Goal: Transaction & Acquisition: Purchase product/service

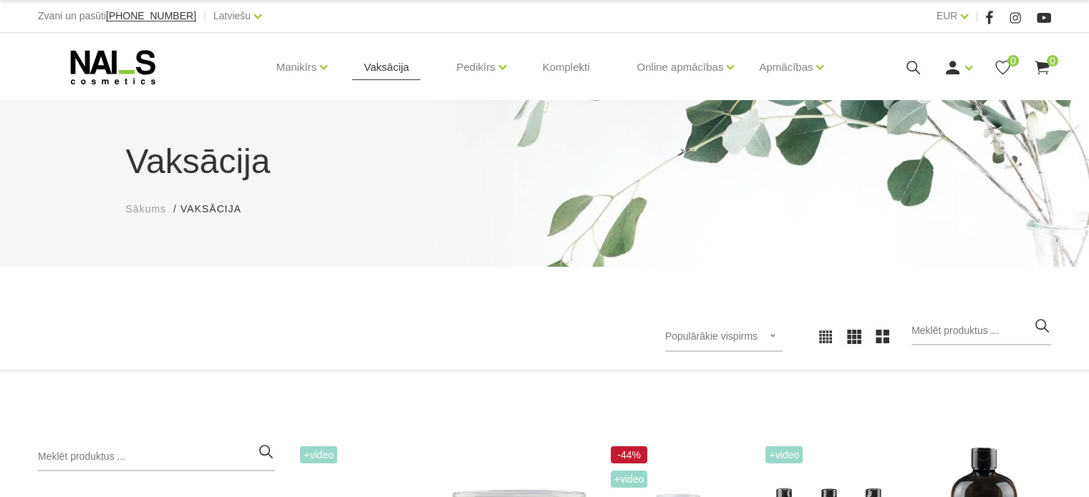
click at [386, 71] on link "Vaksācija" at bounding box center [386, 67] width 68 height 69
click at [380, 67] on link "Vaksācija" at bounding box center [386, 67] width 68 height 69
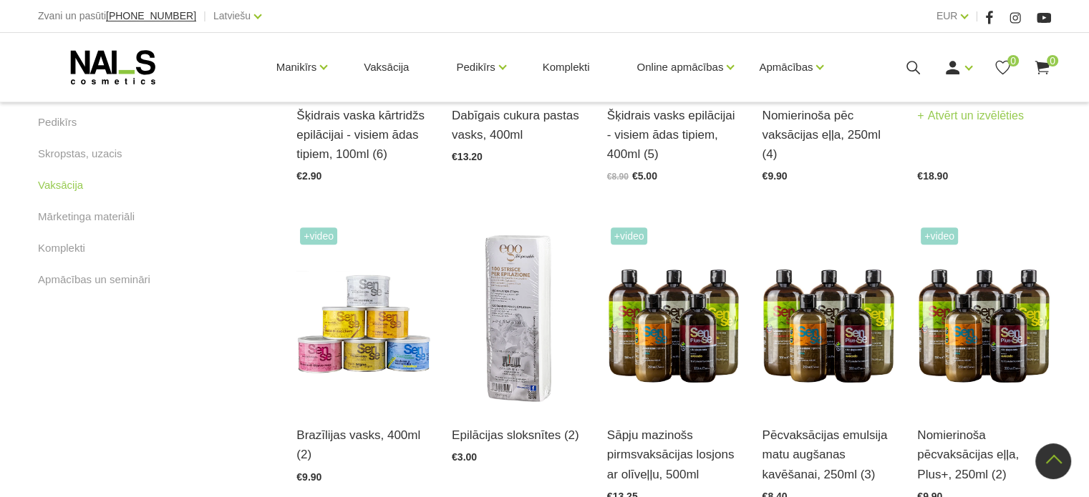
scroll to position [573, 0]
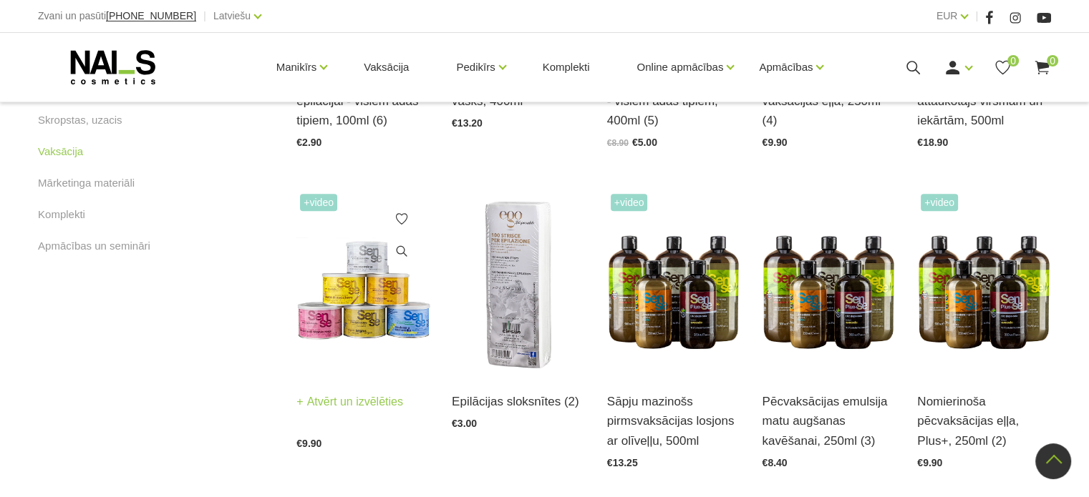
click at [353, 286] on img at bounding box center [363, 282] width 134 height 184
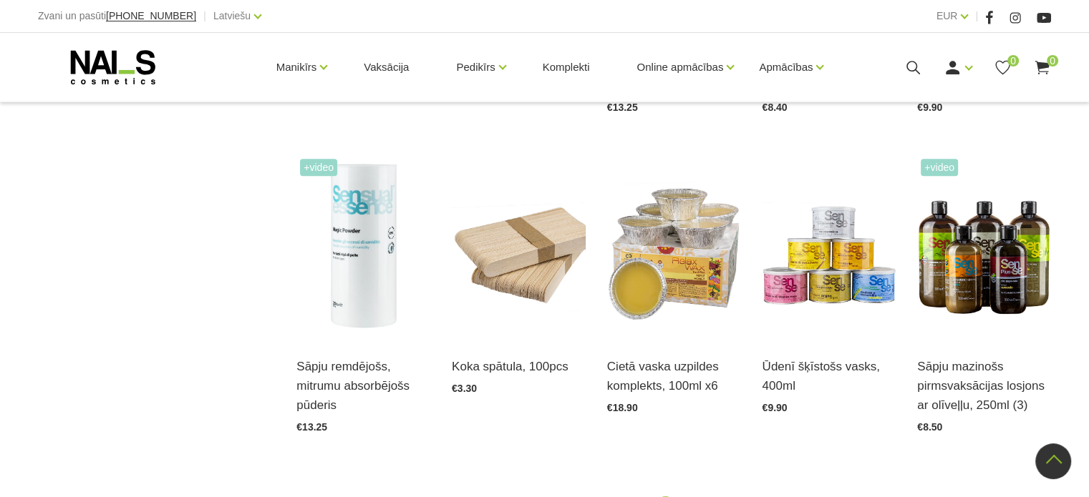
scroll to position [1002, 0]
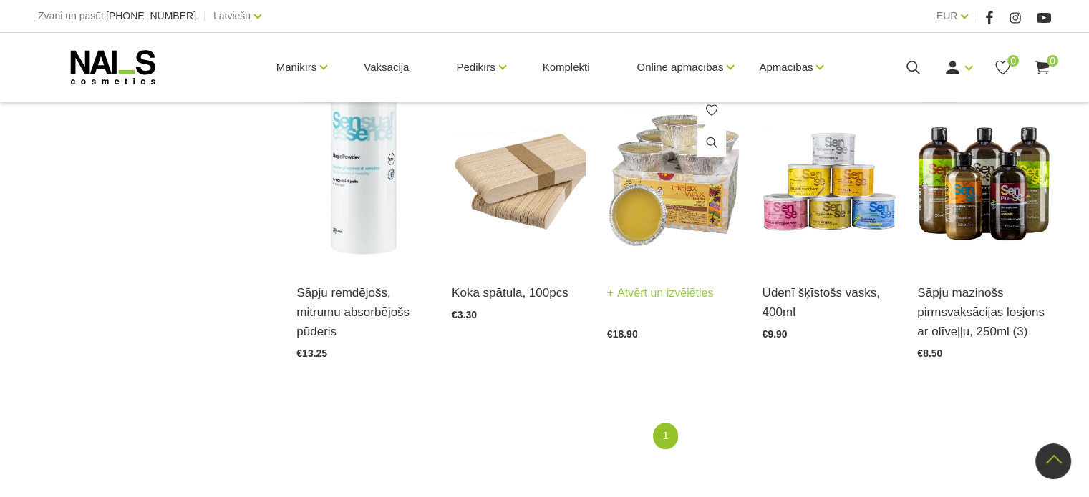
click at [653, 295] on link "Atvērt un izvēlēties" at bounding box center [660, 293] width 107 height 20
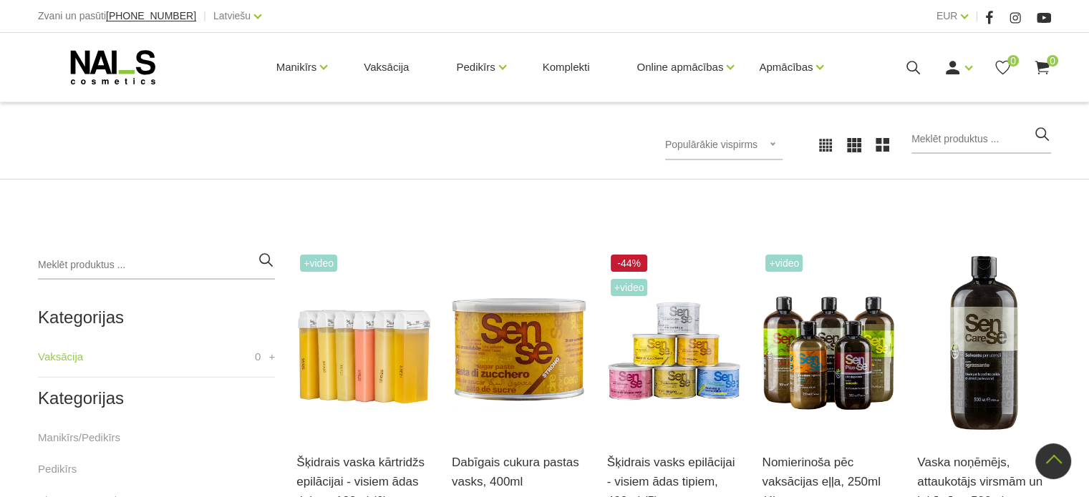
scroll to position [0, 0]
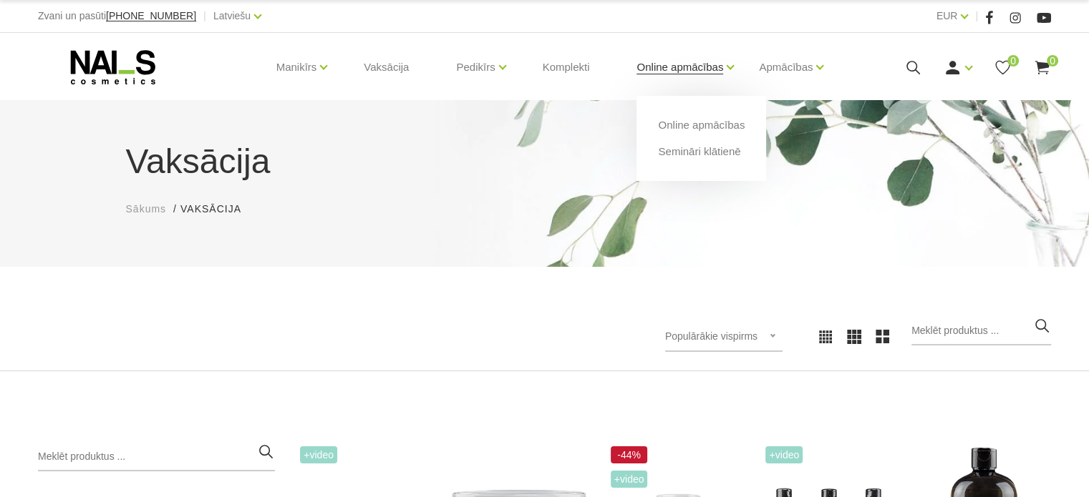
click at [678, 68] on link "Online apmācības" at bounding box center [679, 67] width 87 height 57
click at [704, 127] on link "Online apmācības" at bounding box center [701, 125] width 87 height 16
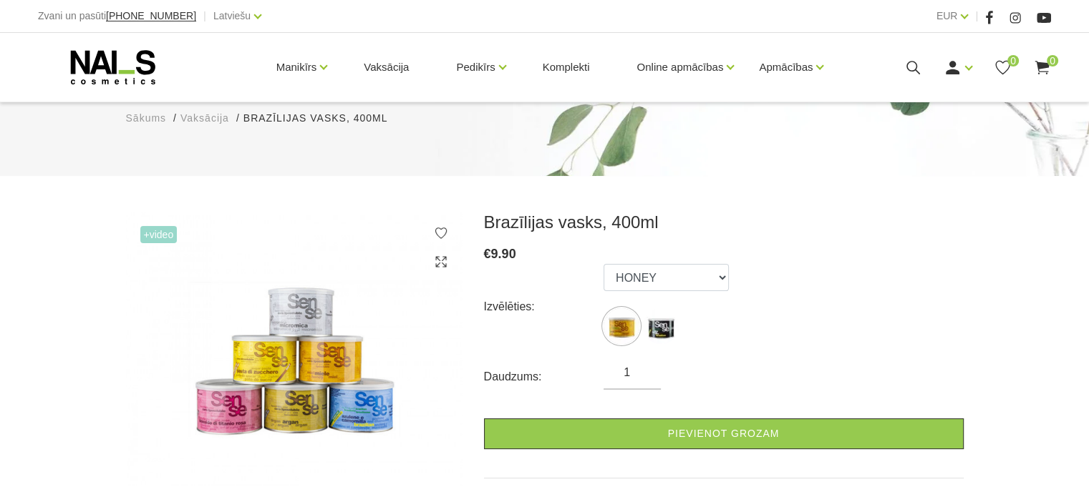
scroll to position [215, 0]
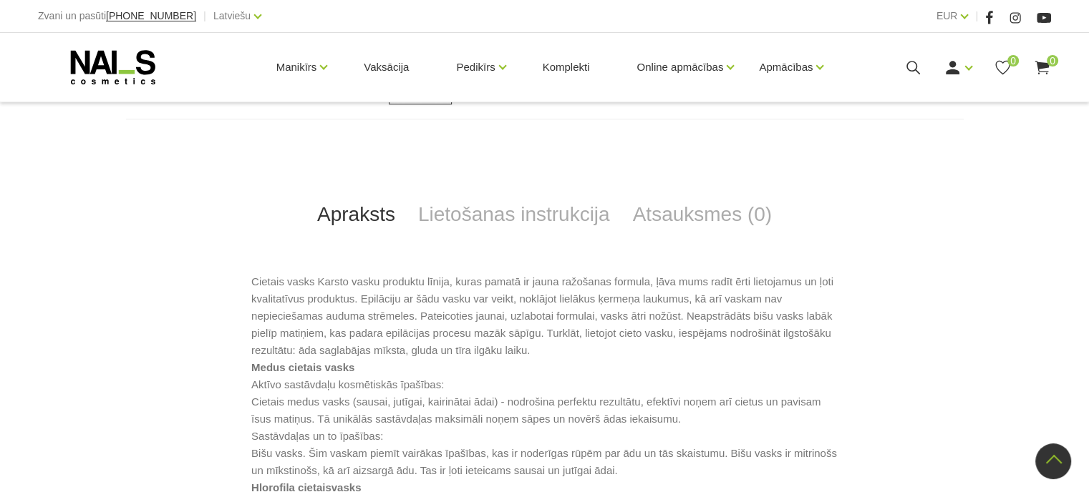
scroll to position [716, 0]
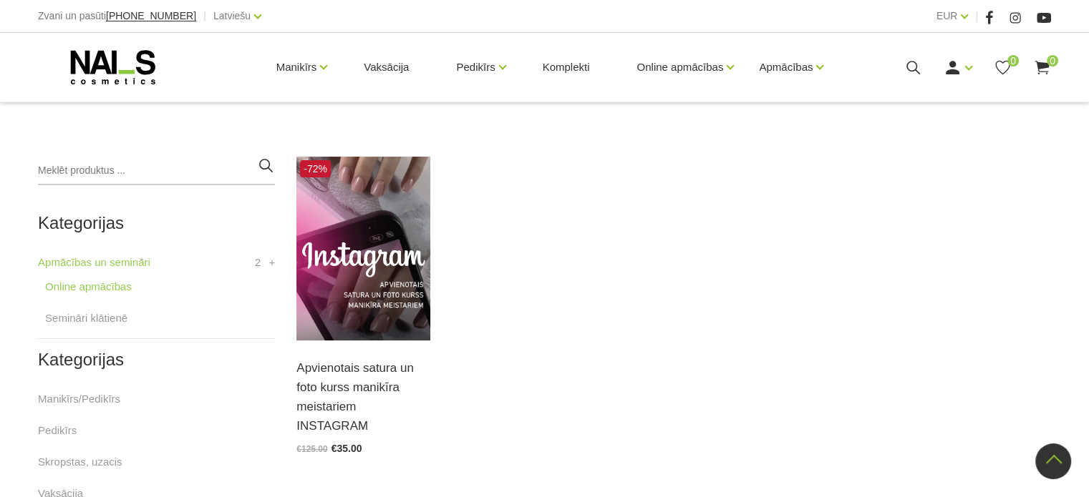
scroll to position [501, 0]
